Goal: Task Accomplishment & Management: Manage account settings

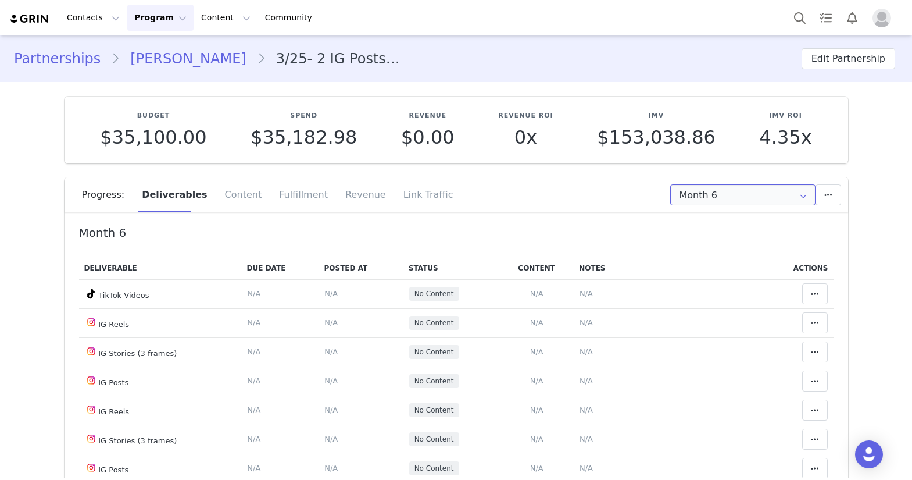
click at [757, 193] on input "Month 6" at bounding box center [742, 194] width 145 height 21
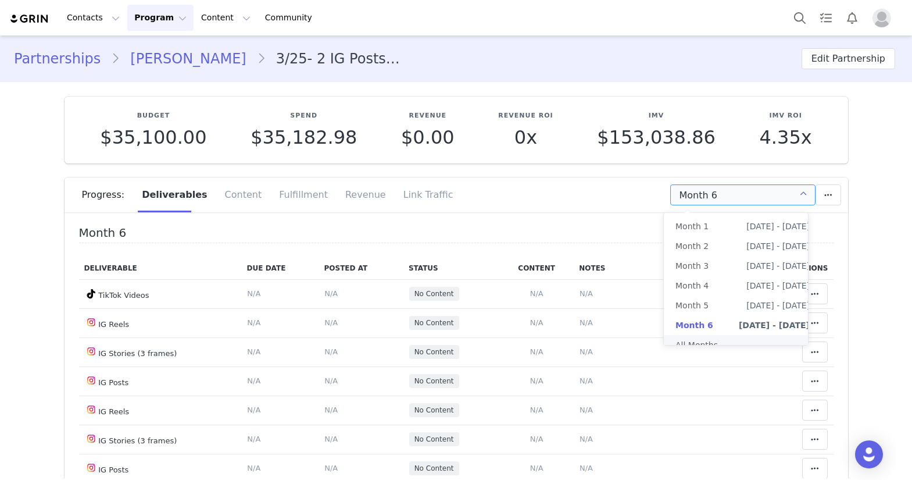
click at [739, 337] on li "All Months" at bounding box center [743, 345] width 158 height 20
type input "All"
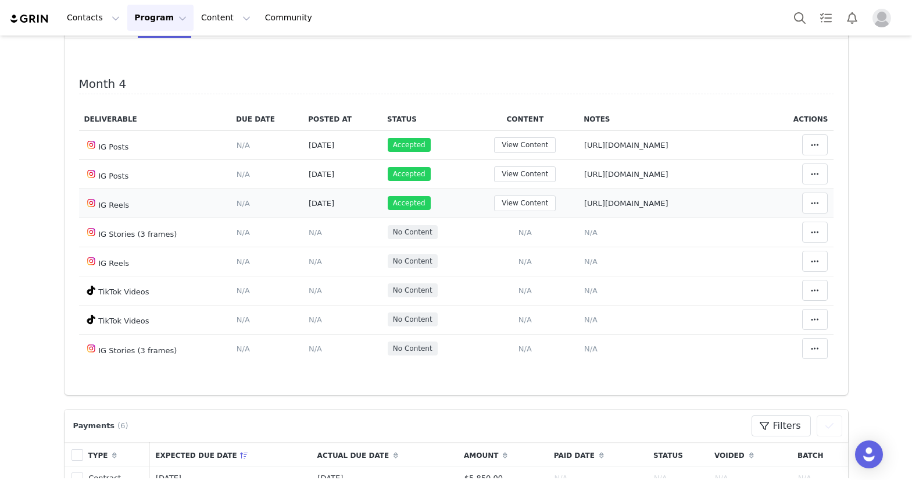
scroll to position [1221, 0]
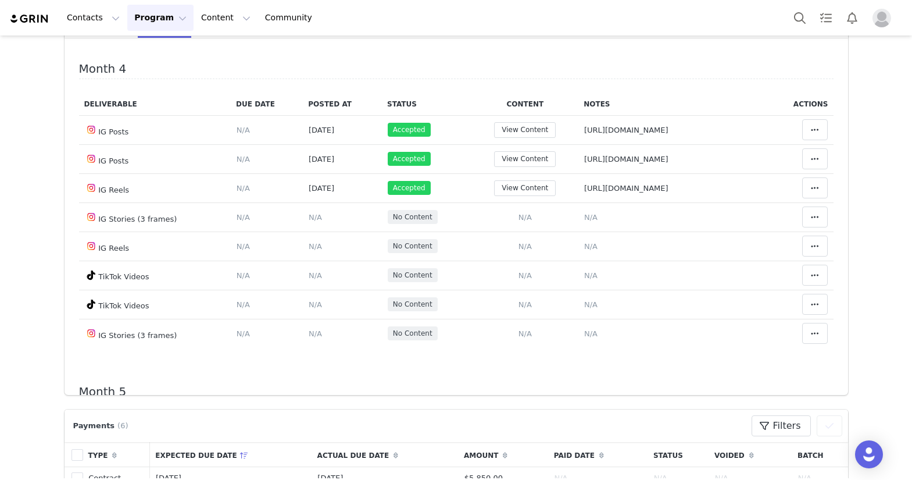
drag, startPoint x: 30, startPoint y: 198, endPoint x: 44, endPoint y: 161, distance: 39.7
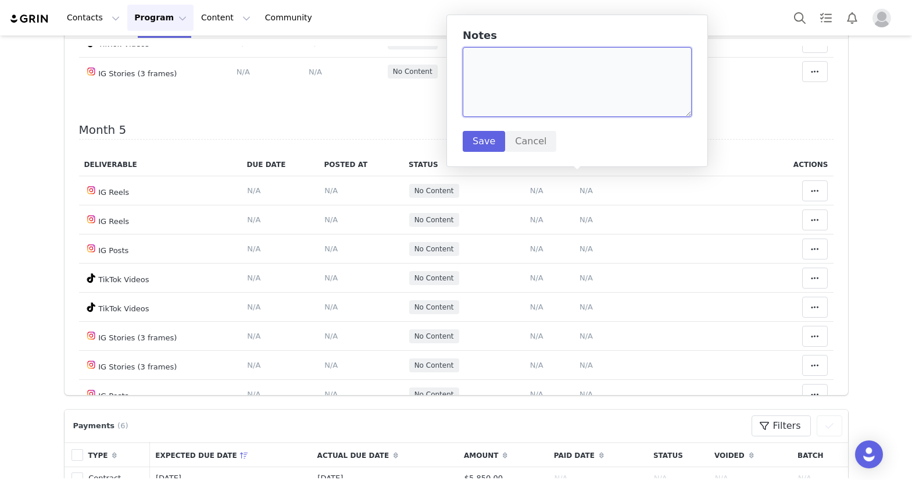
click at [547, 114] on textarea at bounding box center [577, 82] width 229 height 70
paste textarea "[URL][DOMAIN_NAME]"
type textarea "[URL][DOMAIN_NAME]"
click at [477, 147] on button "Save" at bounding box center [484, 141] width 42 height 21
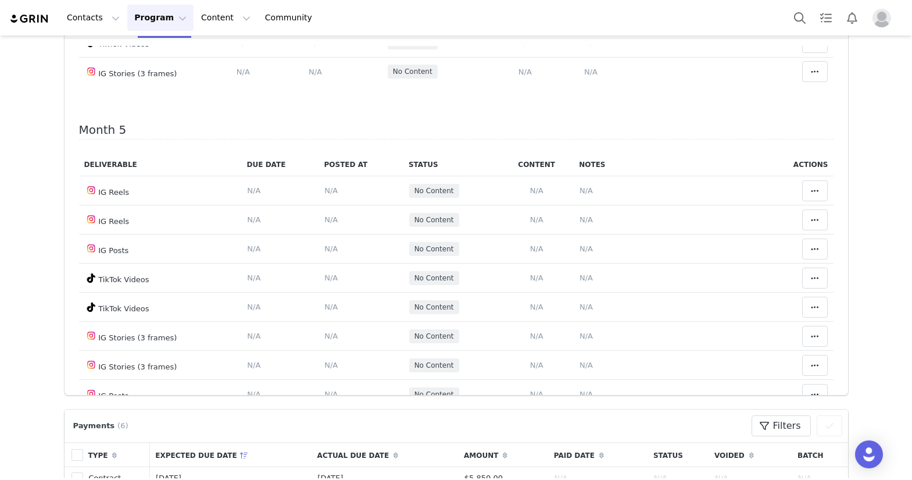
drag, startPoint x: 506, startPoint y: 181, endPoint x: 541, endPoint y: 84, distance: 102.4
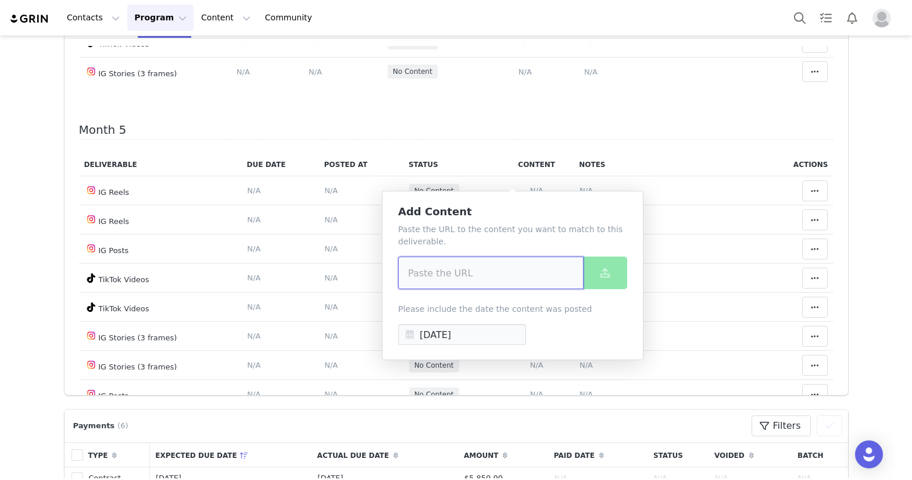
click at [499, 284] on input at bounding box center [490, 272] width 185 height 33
paste input "[URL][DOMAIN_NAME]"
type input "[URL][DOMAIN_NAME]"
click at [597, 280] on button at bounding box center [605, 272] width 44 height 33
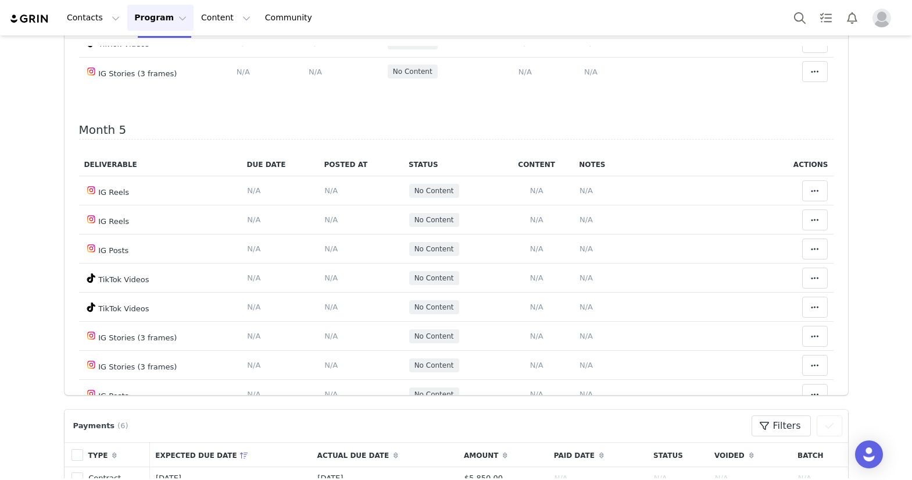
click at [584, 18] on span "N/A" at bounding box center [590, 13] width 13 height 9
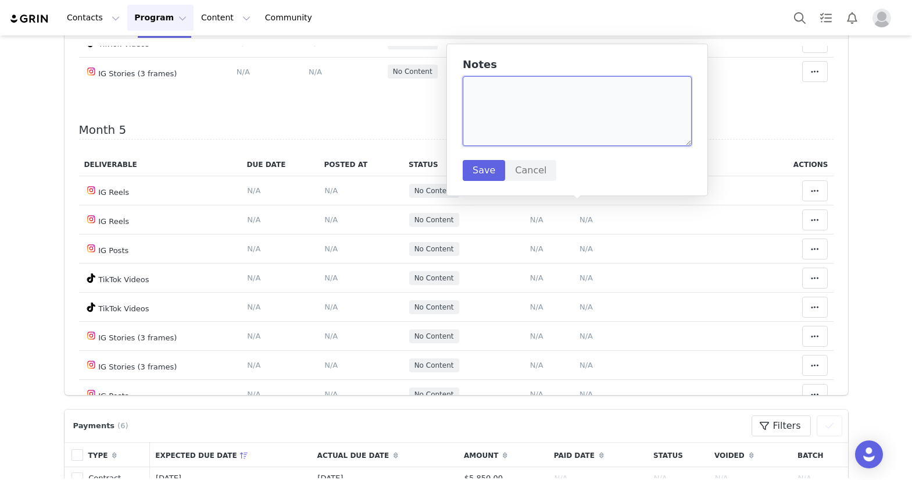
click at [556, 126] on textarea at bounding box center [577, 111] width 229 height 70
paste textarea "[URL][DOMAIN_NAME]"
type textarea "[URL][DOMAIN_NAME]"
click at [475, 164] on button "Save" at bounding box center [484, 170] width 42 height 21
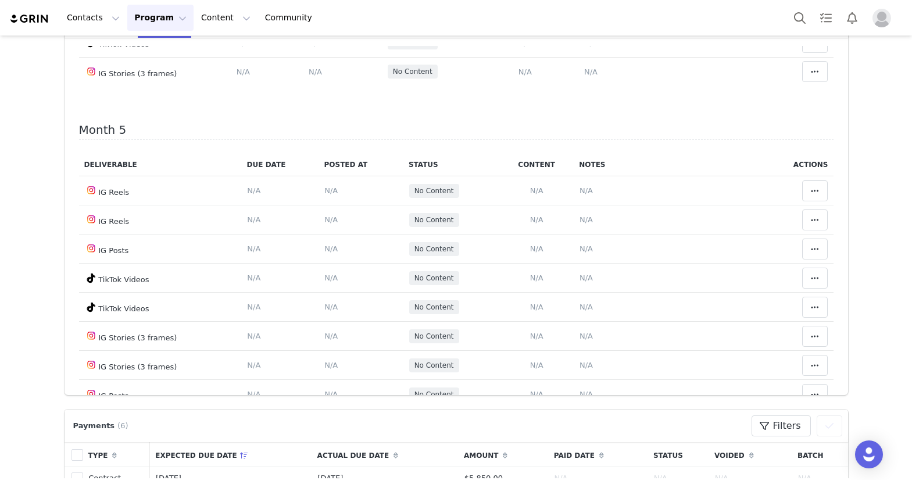
click at [518, 18] on span "N/A" at bounding box center [524, 13] width 13 height 9
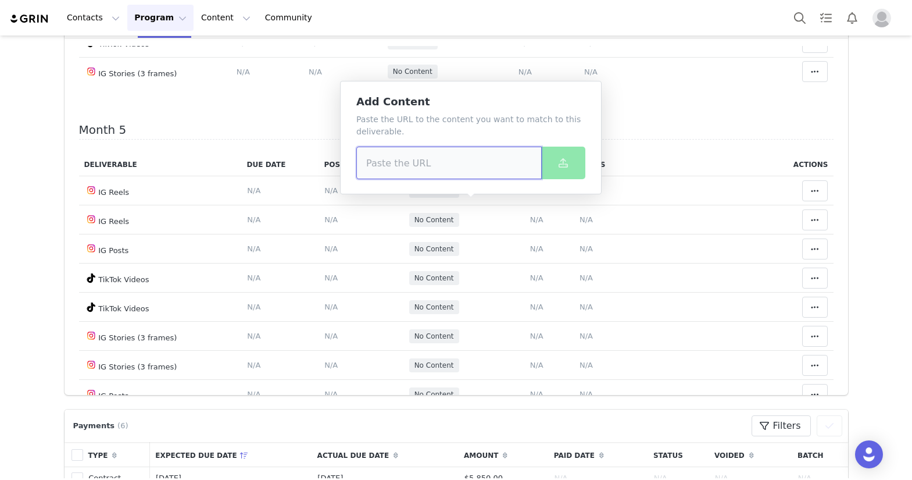
click at [491, 172] on input at bounding box center [448, 162] width 185 height 33
paste input "[URL][DOMAIN_NAME]"
type input "[URL][DOMAIN_NAME]"
click at [564, 165] on icon at bounding box center [563, 162] width 9 height 9
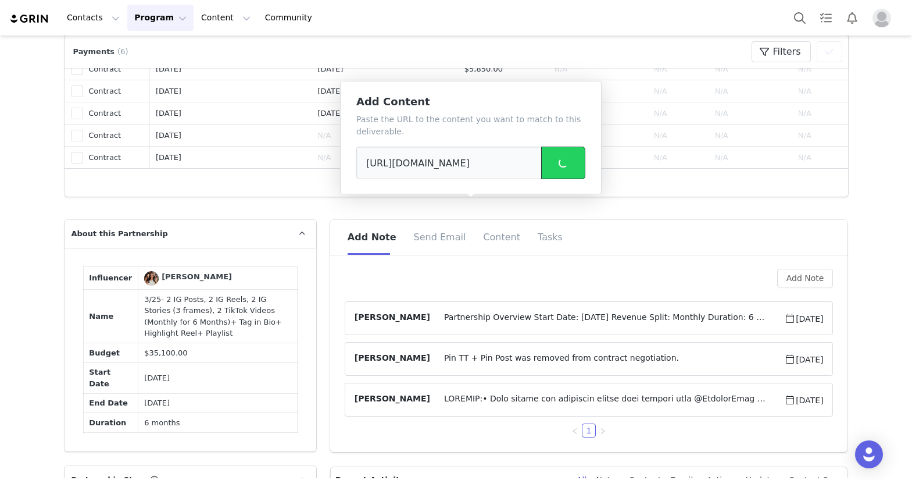
scroll to position [697, 0]
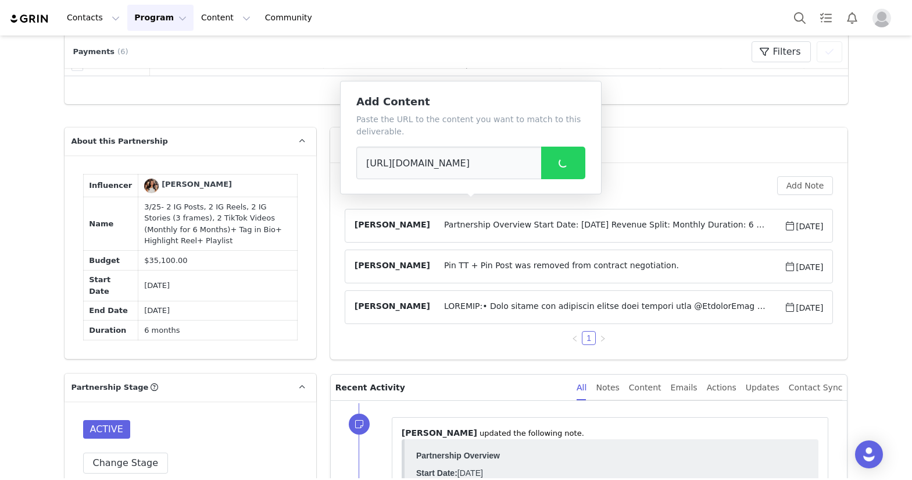
click at [745, 228] on span "Partnership Overview Start Date: [DATE] Revenue Split: Monthly Duration: 6 Mont…" at bounding box center [607, 226] width 354 height 14
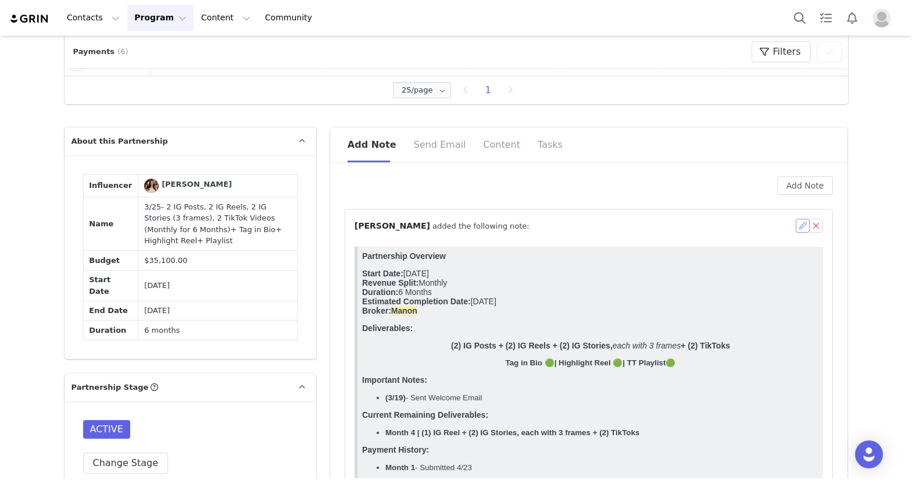
scroll to position [0, 0]
click at [796, 229] on button "button" at bounding box center [803, 226] width 14 height 14
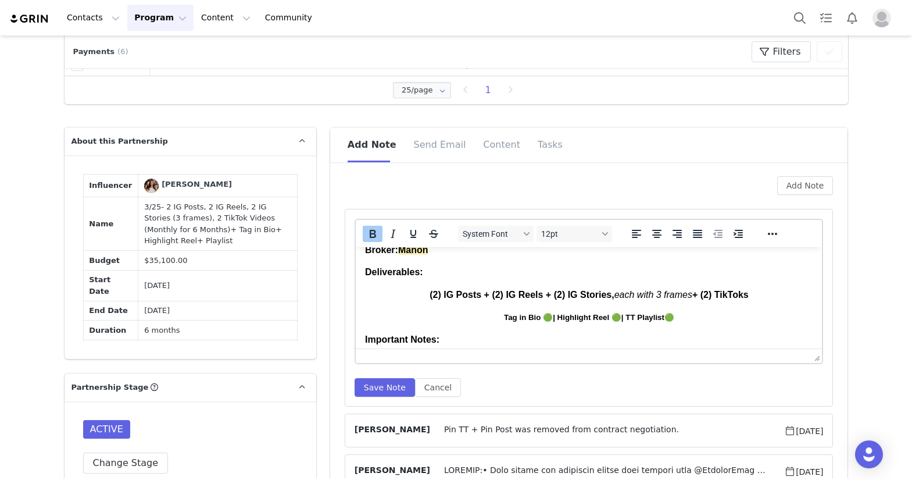
scroll to position [174, 0]
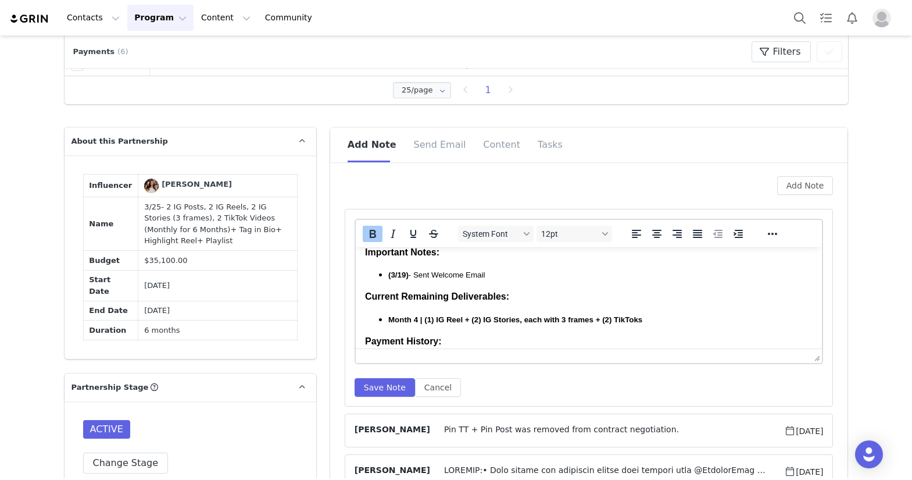
click at [604, 316] on strong "Month 4 | (1) IG Reel + (2) IG Stories, each with 3 frames + (2) TikToks" at bounding box center [515, 319] width 254 height 9
click at [606, 320] on strong "Month 4 | (1) IG Reel + (2) IG Stories, each with 3 frames + (2) TikToks" at bounding box center [515, 319] width 254 height 9
click at [646, 316] on p "Month 4 | (1) IG Reel + (2) IG Stories, each with 3 frames + (1) TikToks" at bounding box center [600, 319] width 425 height 13
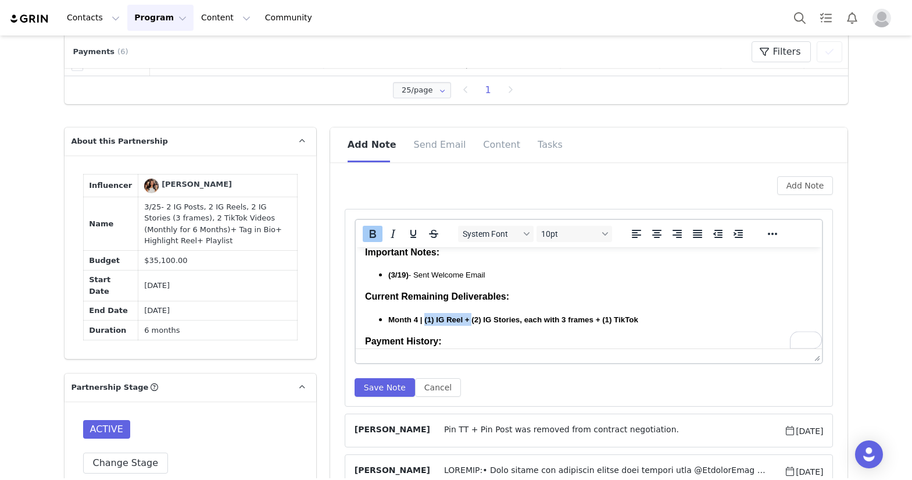
drag, startPoint x: 473, startPoint y: 322, endPoint x: 425, endPoint y: 322, distance: 47.7
click at [425, 322] on strong "Month 4 | (1) IG Reel + (2) IG Stories, each with 3 frames + (1) TikTok" at bounding box center [513, 319] width 250 height 9
click at [375, 391] on button "Save Note" at bounding box center [385, 387] width 60 height 19
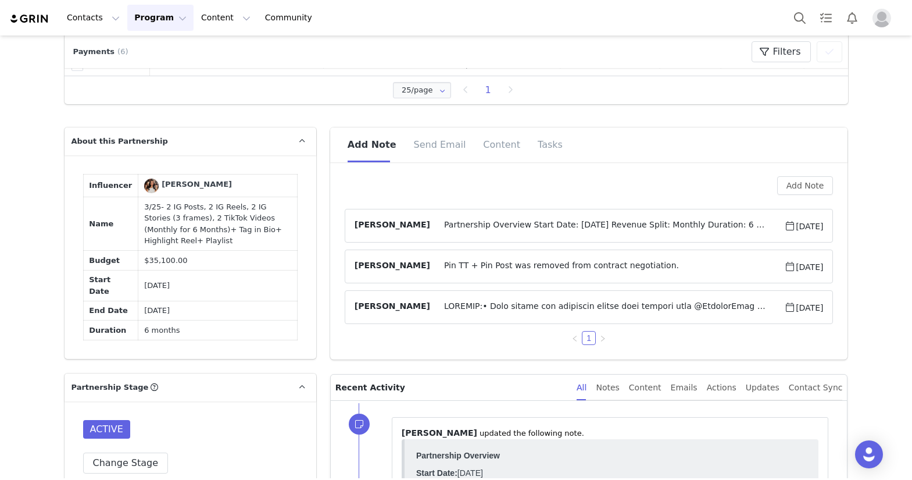
click at [563, 227] on span "Partnership Overview Start Date: [DATE] Revenue Split: Monthly Duration: 6 Mont…" at bounding box center [607, 226] width 354 height 14
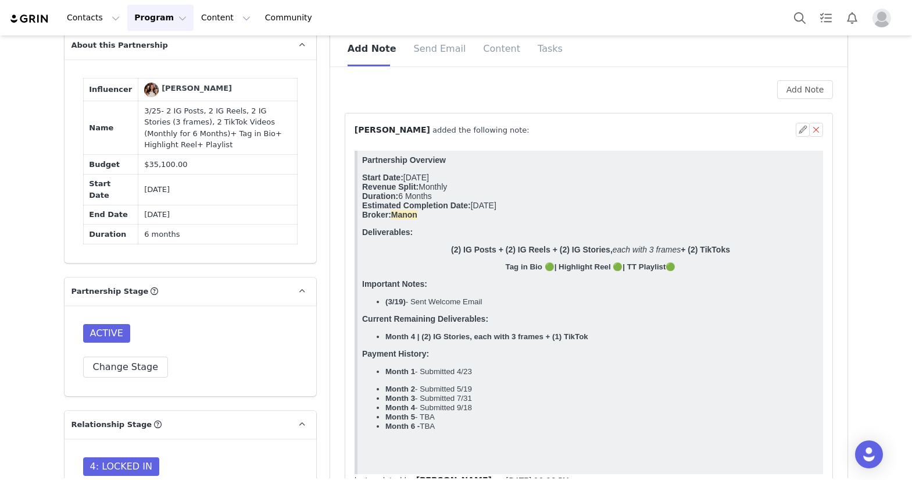
scroll to position [872, 0]
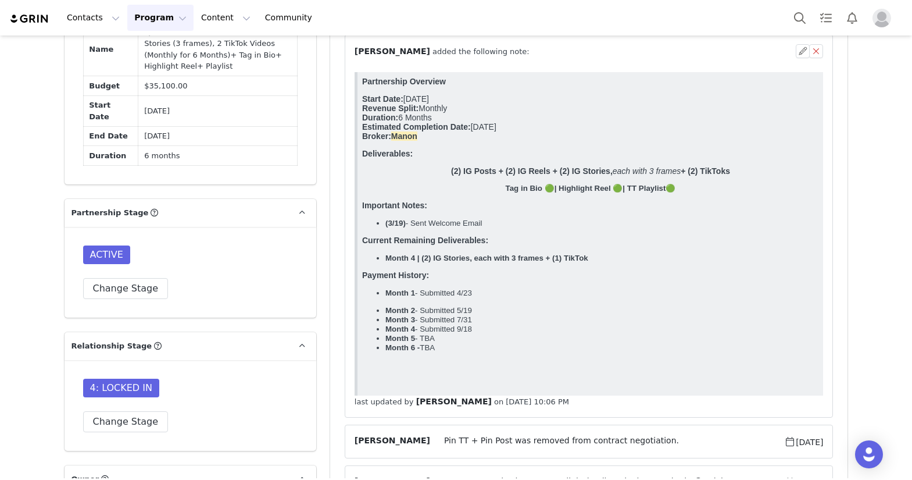
drag, startPoint x: 446, startPoint y: 276, endPoint x: 358, endPoint y: 260, distance: 89.3
click at [358, 260] on html "Partnership Overview Start Date: [DATE] Revenue Split: Monthly Duration: 6 Mont…" at bounding box center [590, 233] width 466 height 323
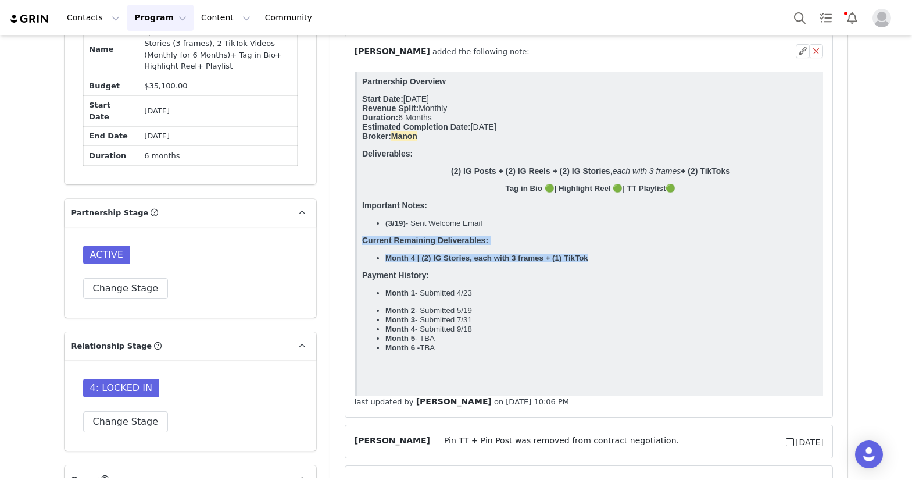
copy body "Current Remaining Deliverables: Month 4 | (2) IG Stories, each with 3 frames + …"
